Goal: Information Seeking & Learning: Learn about a topic

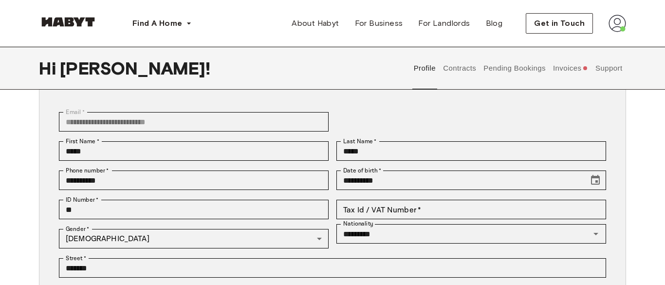
click at [567, 70] on button "Invoices" at bounding box center [569, 68] width 37 height 43
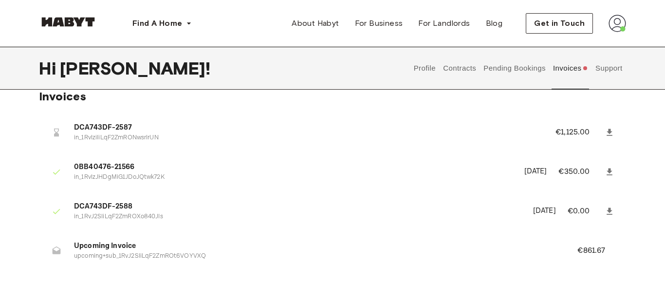
scroll to position [9, 0]
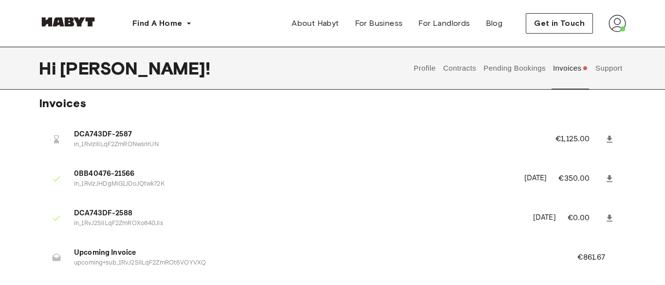
click at [524, 179] on p "August 11th, 2025" at bounding box center [535, 178] width 23 height 11
click at [533, 222] on p "August 11th, 2025" at bounding box center [544, 217] width 23 height 11
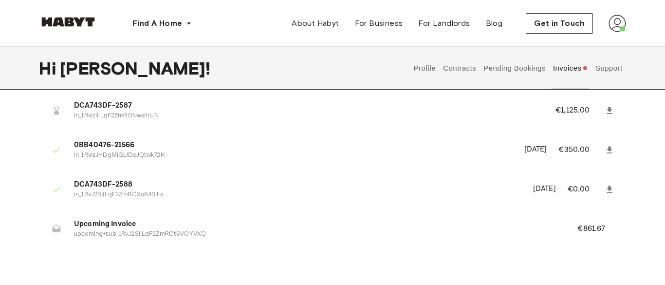
scroll to position [40, 0]
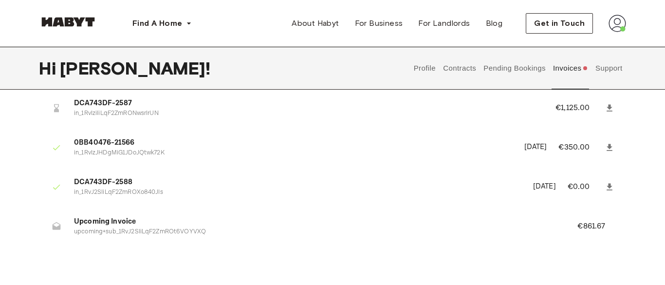
click at [519, 222] on span "Upcoming Invoice" at bounding box center [314, 221] width 480 height 11
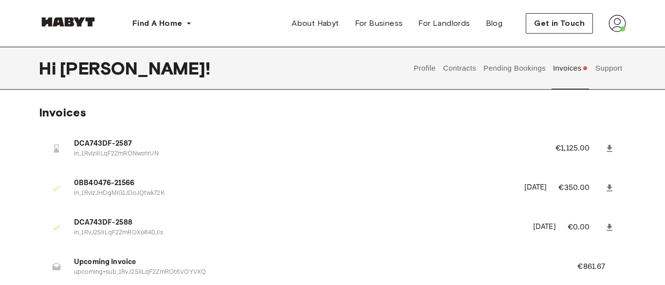
click at [111, 143] on span "DCA743DF-2587" at bounding box center [303, 143] width 458 height 11
click at [524, 69] on button "Pending Bookings" at bounding box center [514, 68] width 65 height 43
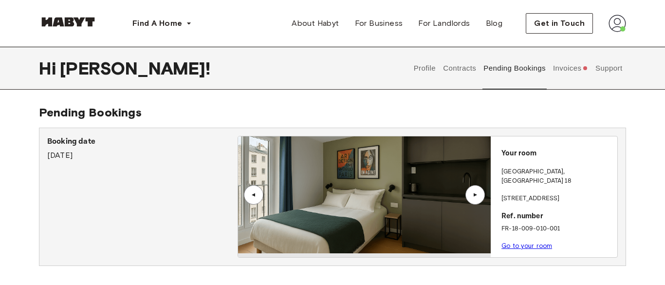
click at [442, 75] on button "Contracts" at bounding box center [460, 68] width 36 height 43
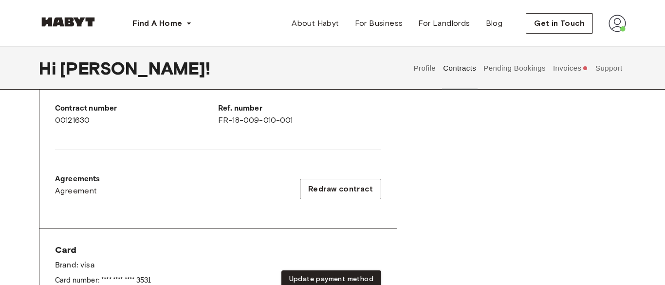
scroll to position [250, 0]
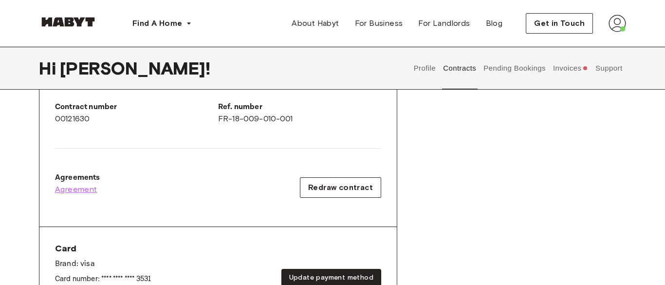
click at [82, 190] on span "Agreement" at bounding box center [76, 189] width 42 height 12
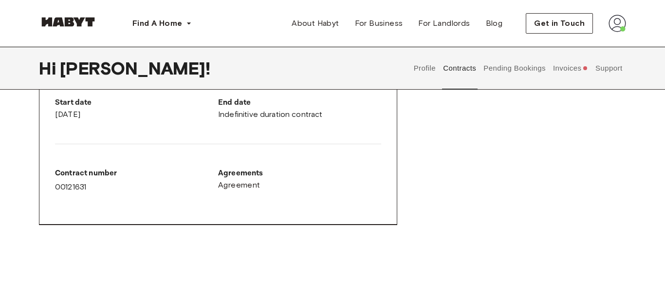
scroll to position [557, 0]
click at [501, 68] on button "Pending Bookings" at bounding box center [514, 68] width 65 height 43
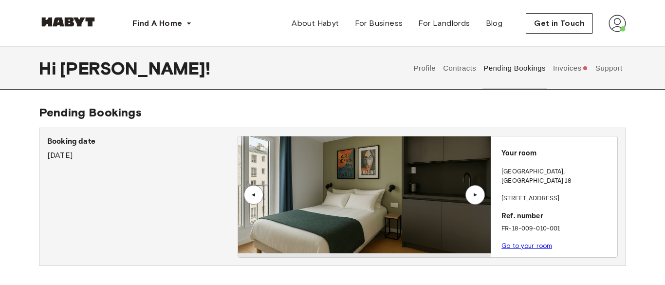
click at [436, 186] on img at bounding box center [364, 194] width 253 height 117
click at [471, 193] on div "▲" at bounding box center [475, 195] width 10 height 6
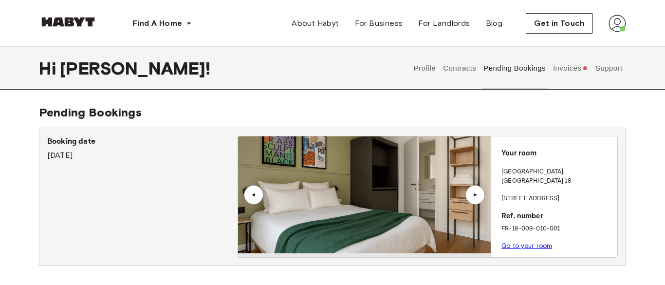
click at [472, 193] on div "▲" at bounding box center [475, 195] width 10 height 6
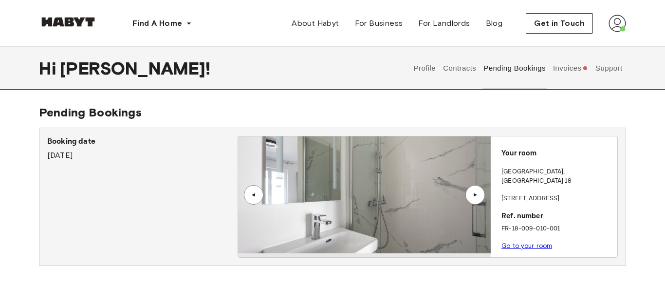
click at [511, 242] on link "Go to your room" at bounding box center [526, 245] width 51 height 7
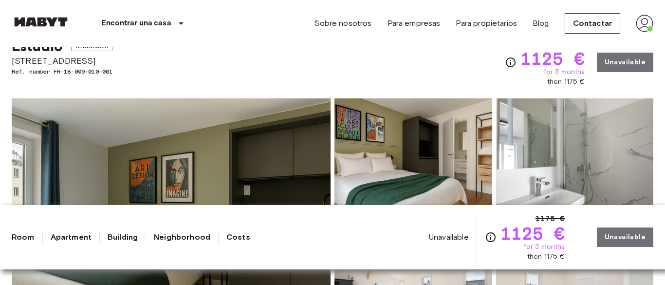
scroll to position [93, 0]
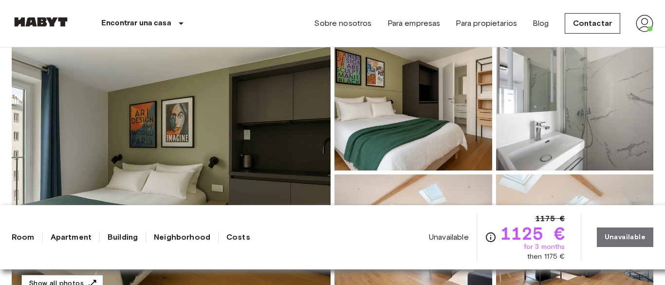
click at [199, 144] on img at bounding box center [171, 172] width 319 height 259
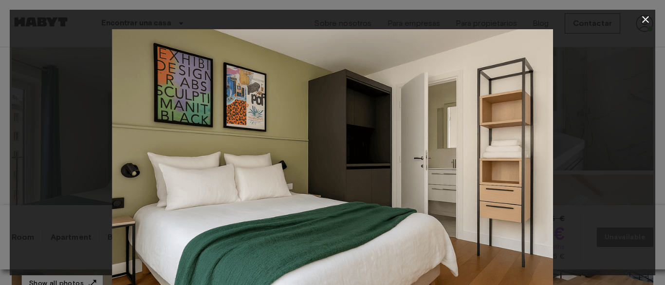
click at [91, 66] on div at bounding box center [332, 176] width 645 height 294
click at [645, 16] on icon "button" at bounding box center [646, 20] width 12 height 12
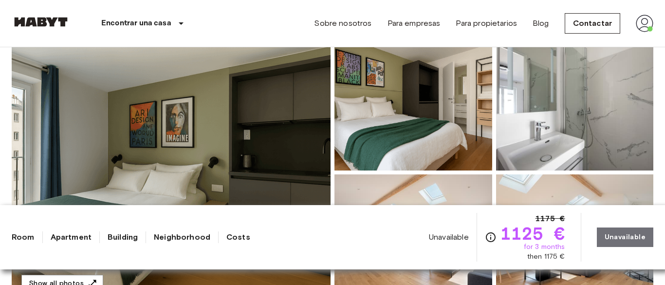
click at [639, 24] on img at bounding box center [645, 24] width 18 height 18
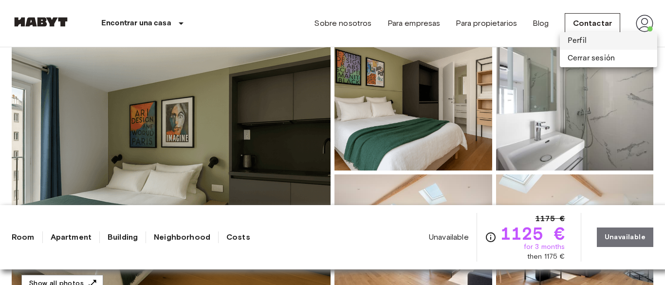
click at [577, 39] on li "Perfil" at bounding box center [608, 41] width 97 height 18
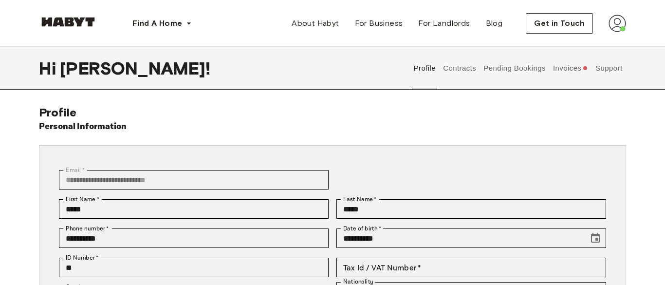
click at [471, 69] on button "Contracts" at bounding box center [460, 68] width 36 height 43
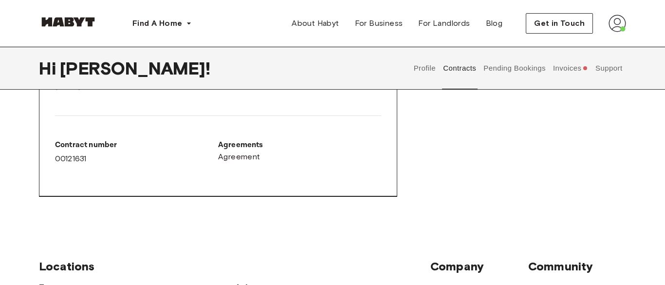
scroll to position [585, 0]
click at [236, 157] on span "Agreement" at bounding box center [239, 156] width 42 height 12
click at [323, 26] on span "About Habyt" at bounding box center [315, 24] width 47 height 12
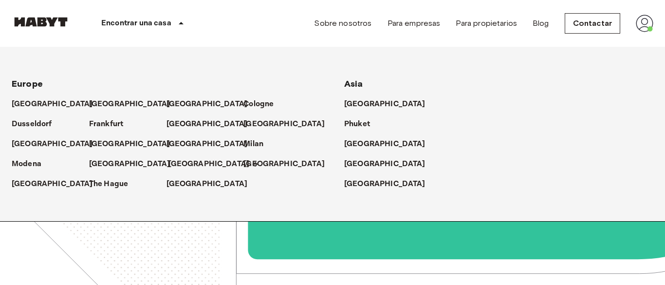
click at [172, 160] on p "[GEOGRAPHIC_DATA]" at bounding box center [208, 164] width 81 height 12
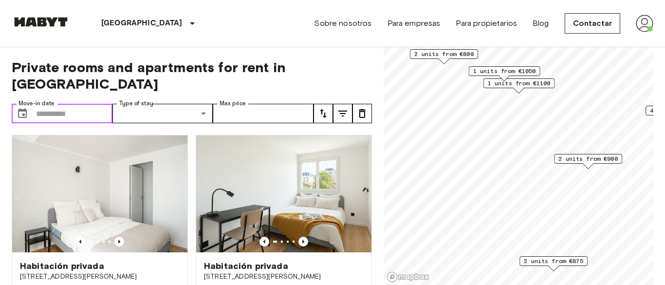
click at [77, 104] on input "Move-in date" at bounding box center [74, 113] width 76 height 19
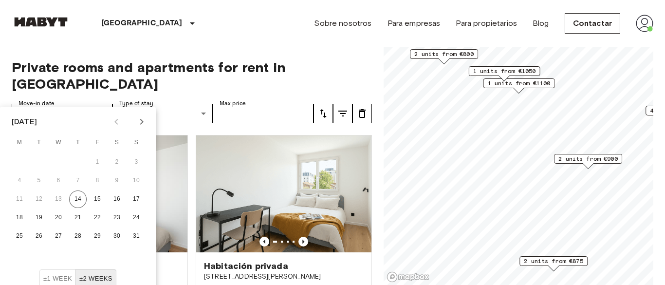
click at [142, 118] on icon "Next month" at bounding box center [142, 122] width 12 height 12
click at [23, 196] on button "15" at bounding box center [20, 199] width 18 height 18
type input "**********"
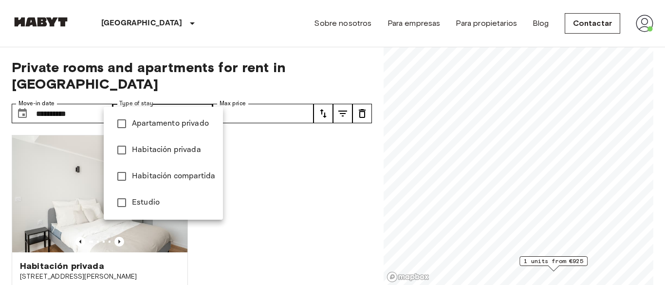
click at [172, 122] on span "Apartamento privado" at bounding box center [173, 124] width 83 height 12
type input "**********"
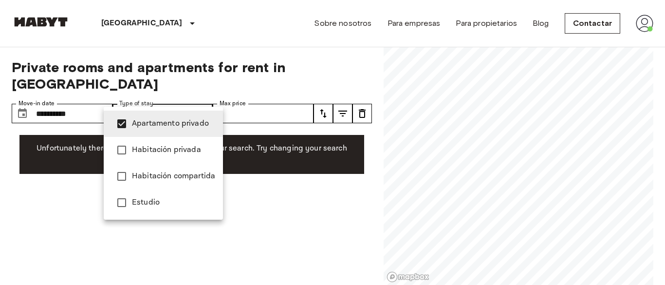
click at [250, 157] on div at bounding box center [332, 142] width 665 height 285
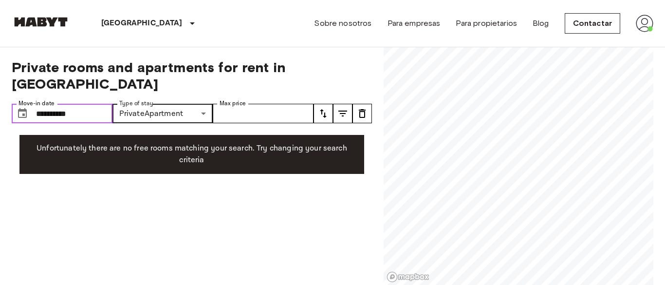
click at [71, 104] on input "**********" at bounding box center [74, 113] width 76 height 19
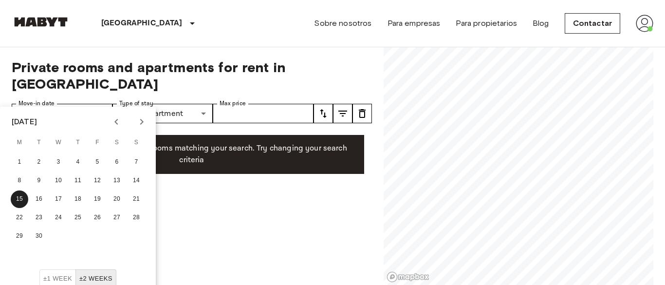
click at [140, 121] on icon "Next month" at bounding box center [142, 122] width 12 height 12
click at [59, 161] on button "1" at bounding box center [59, 162] width 18 height 18
type input "**********"
